Goal: Use online tool/utility: Utilize a website feature to perform a specific function

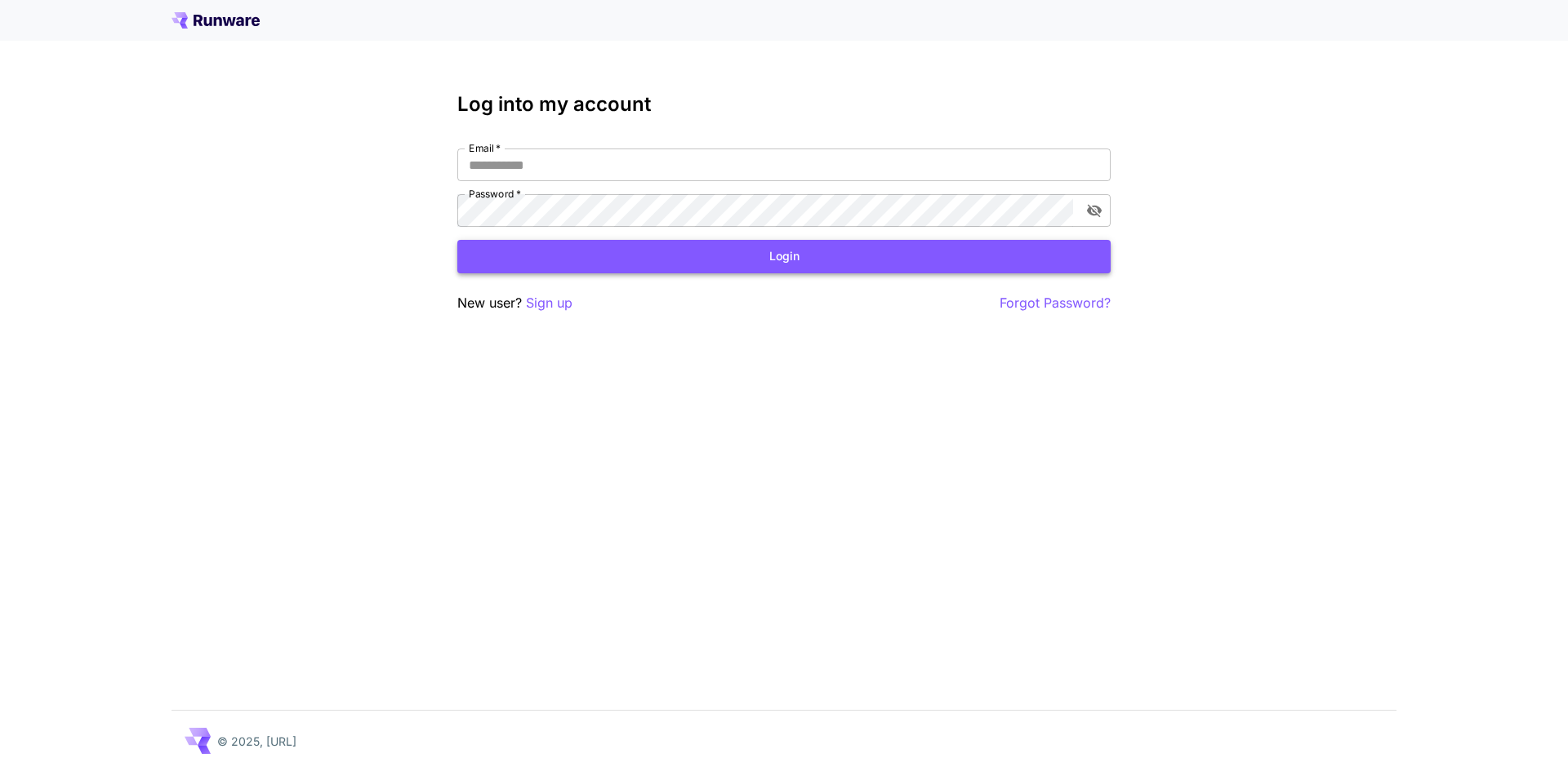
type input "**********"
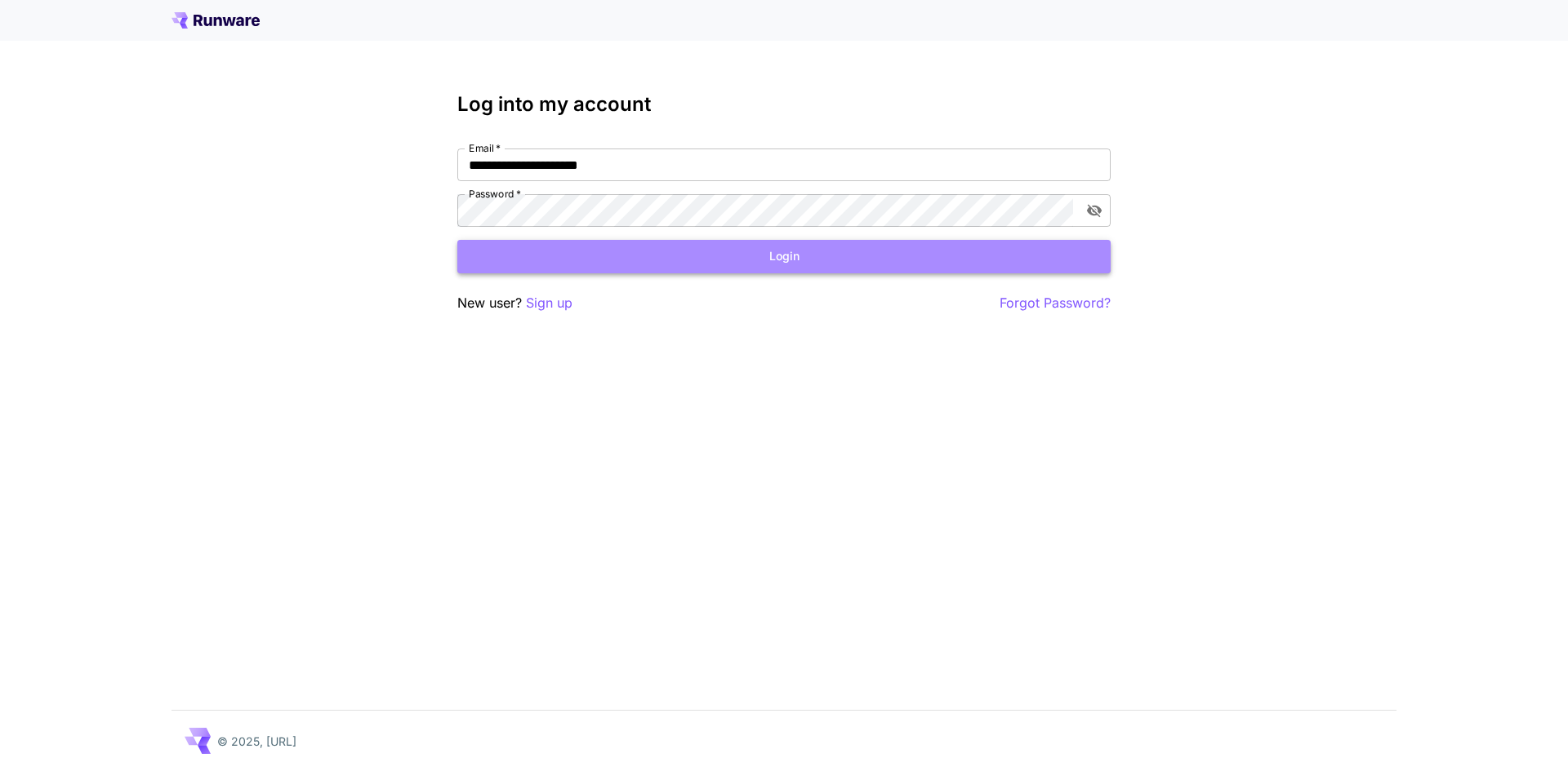
click at [839, 267] on button "Login" at bounding box center [784, 256] width 654 height 34
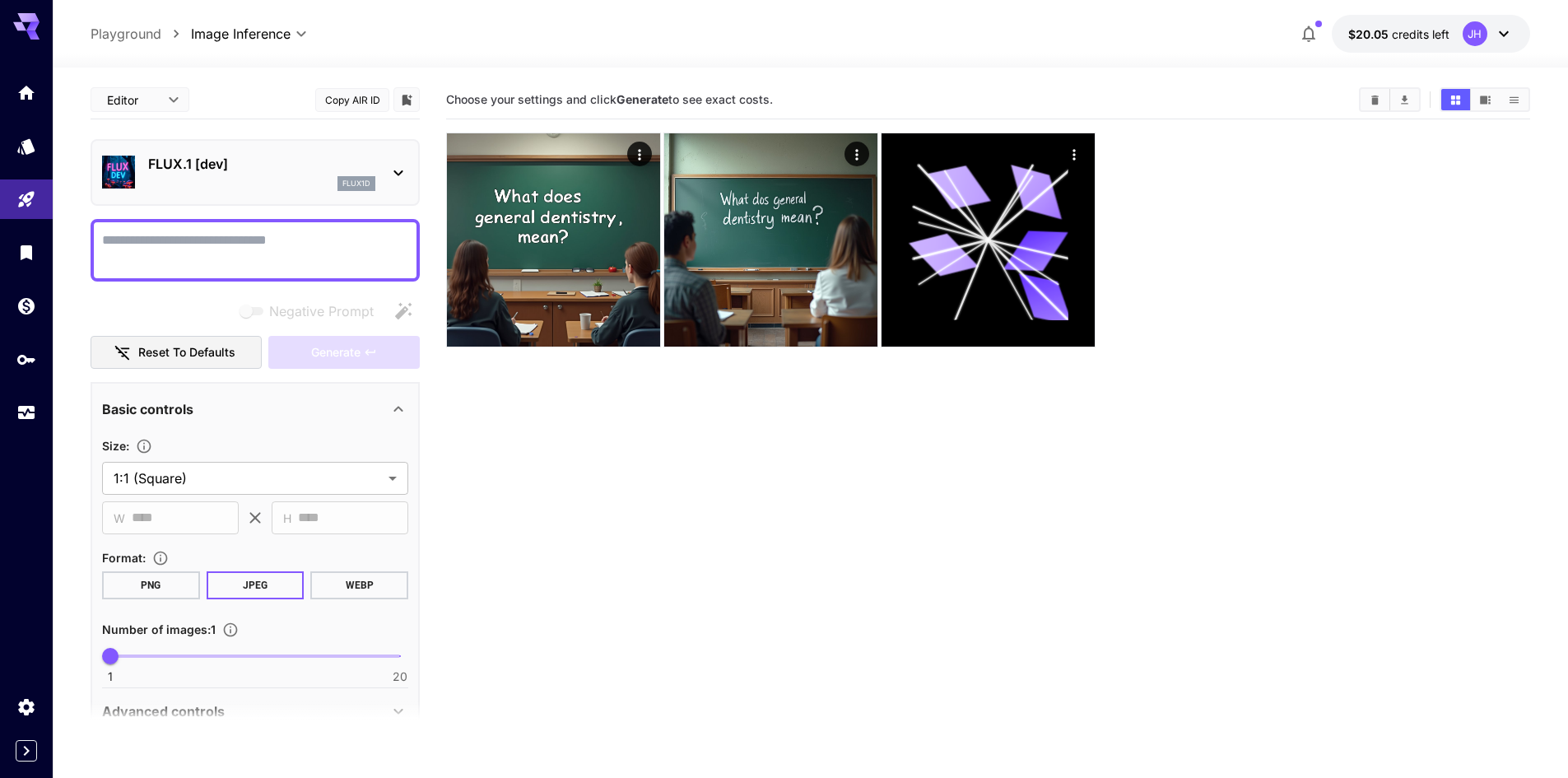
drag, startPoint x: 605, startPoint y: 476, endPoint x: 420, endPoint y: 369, distance: 213.7
click at [605, 476] on section "Choose your settings and click Generate to see exact costs." at bounding box center [989, 469] width 1085 height 778
click at [30, 84] on icon "Home" at bounding box center [28, 91] width 20 height 20
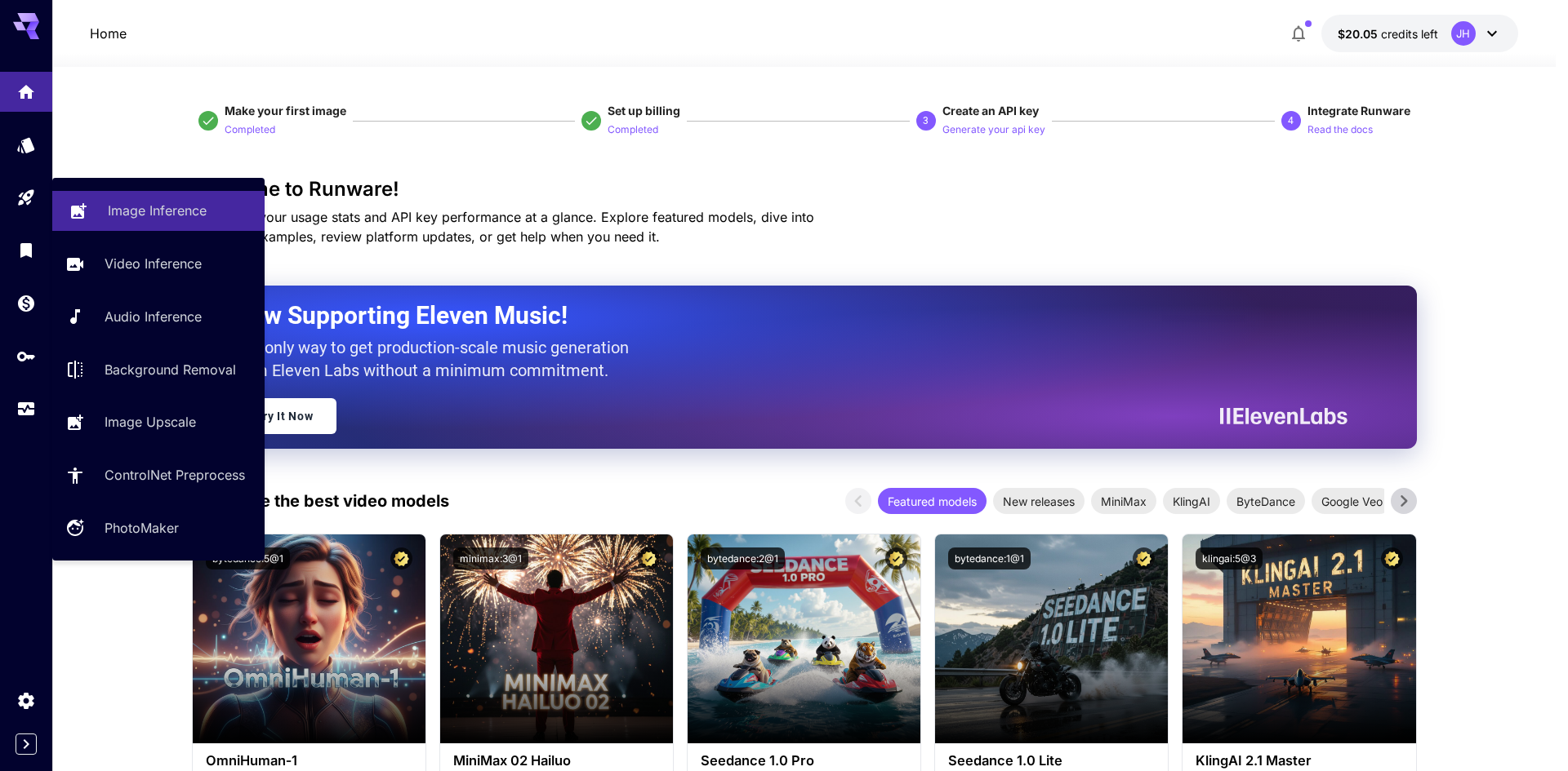
click at [95, 200] on link "Image Inference" at bounding box center [158, 211] width 212 height 40
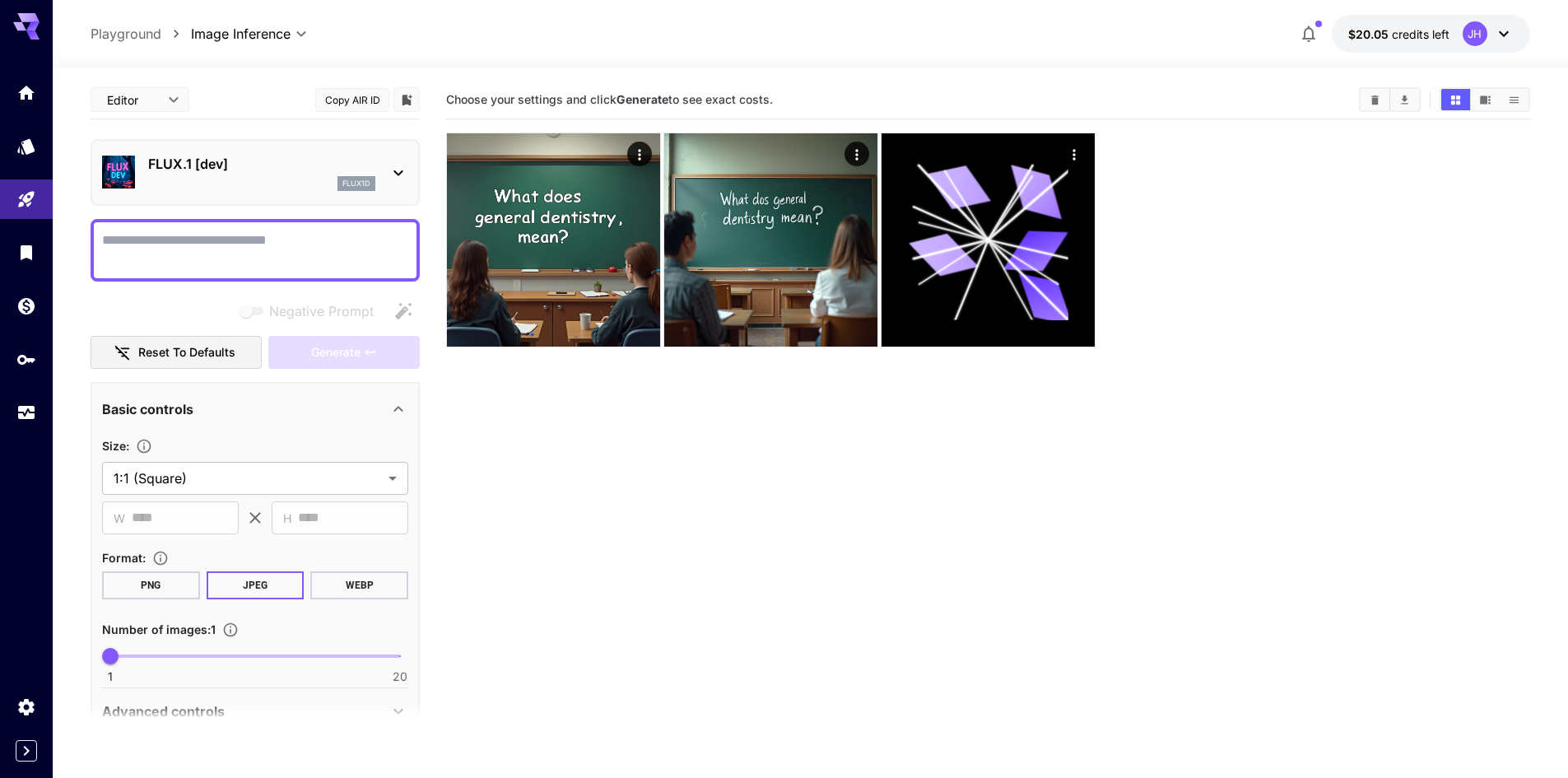
click at [373, 265] on textarea "Negative Prompt" at bounding box center [255, 250] width 306 height 39
type textarea "*"
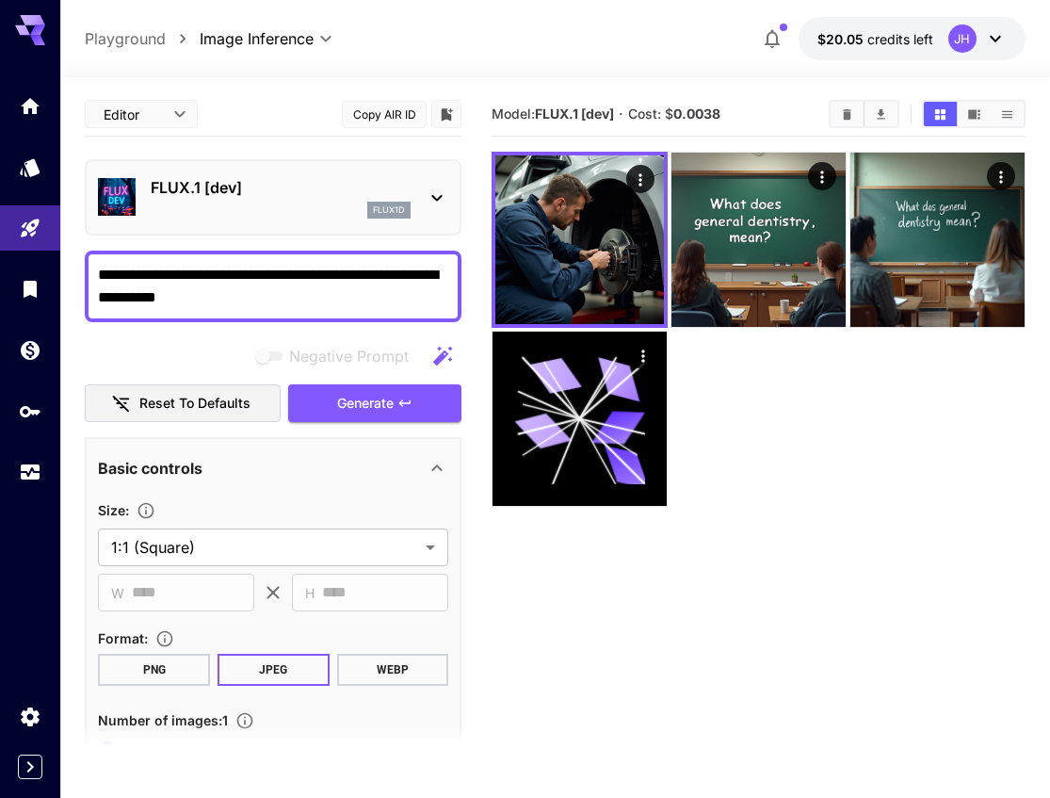
type textarea "**********"
click at [1018, 483] on div at bounding box center [758, 329] width 533 height 355
click at [862, 724] on section "Model: FLUX.1 [dev] · Cost: $ 0.0038" at bounding box center [758, 491] width 533 height 798
click at [611, 625] on section "Model: FLUX.1 [dev] · Cost: $ 0.0038" at bounding box center [758, 491] width 533 height 798
